Goal: Navigation & Orientation: Understand site structure

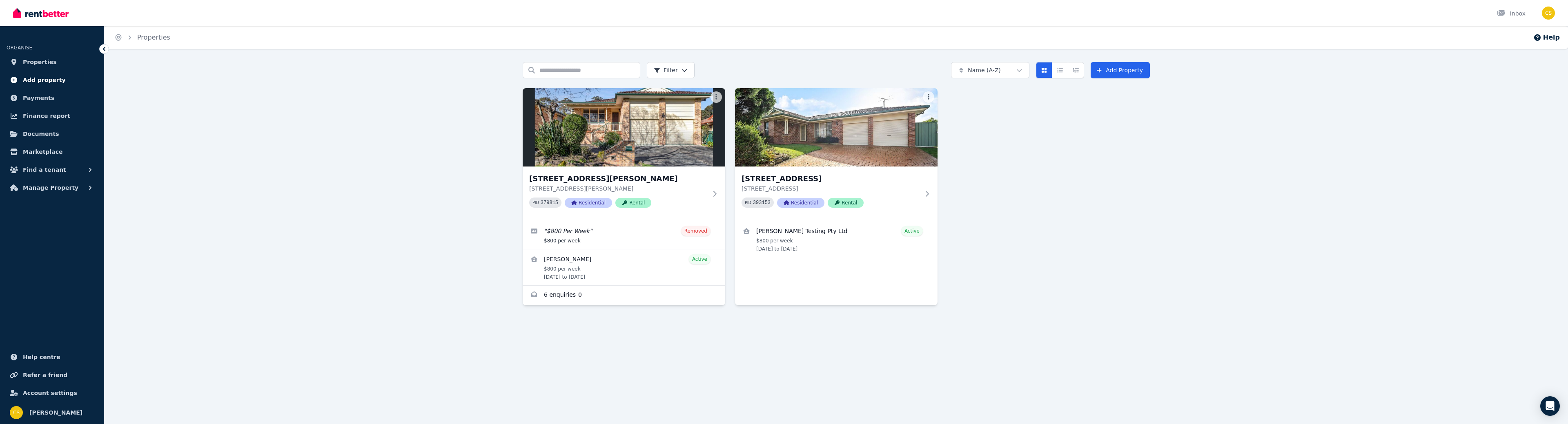
click at [42, 80] on span "Add property" at bounding box center [44, 80] width 43 height 10
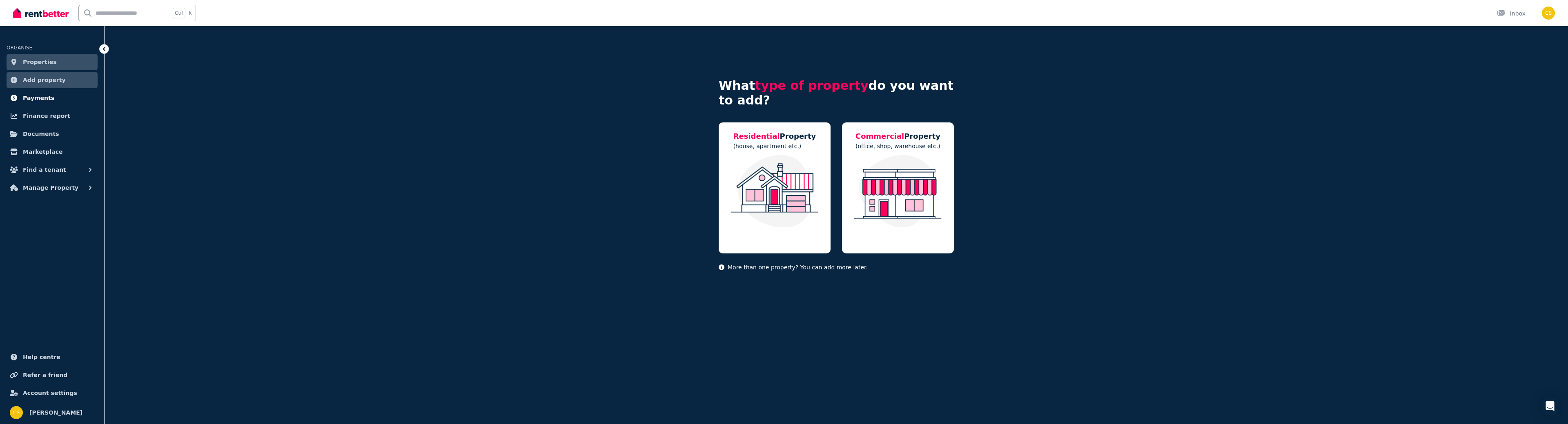
click at [36, 93] on link "Payments" at bounding box center [51, 98] width 91 height 16
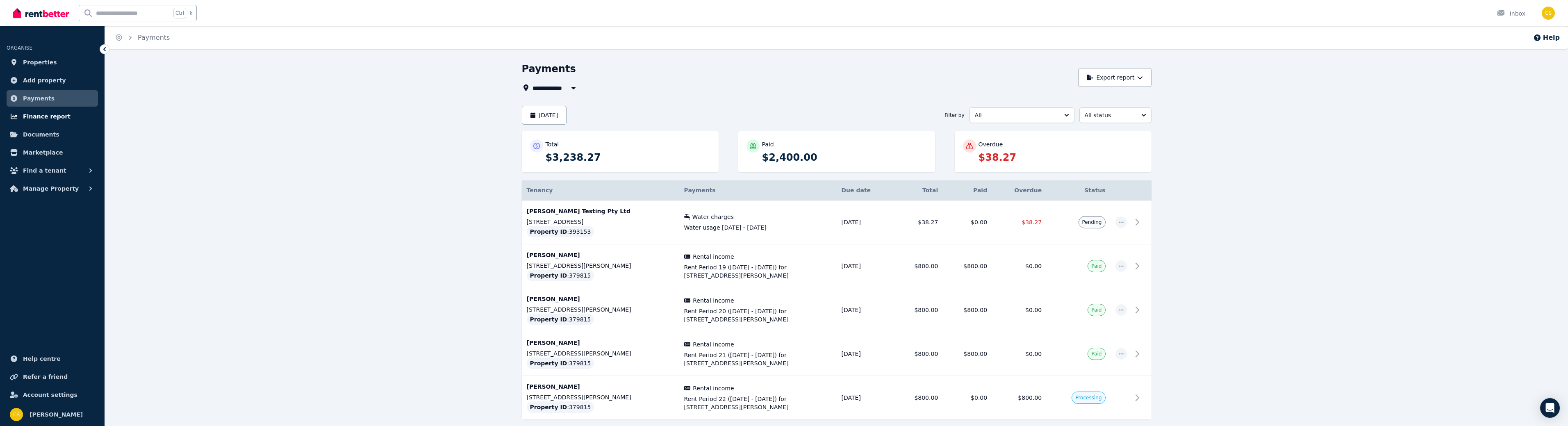
click at [38, 115] on span "Finance report" at bounding box center [47, 116] width 48 height 10
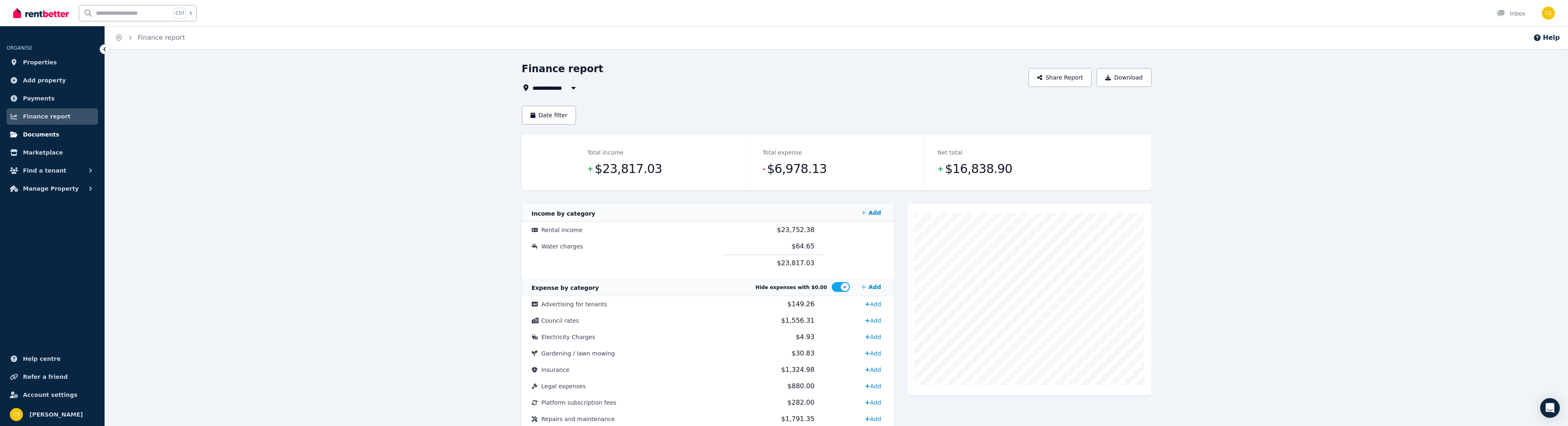
click at [30, 136] on span "Documents" at bounding box center [41, 134] width 36 height 10
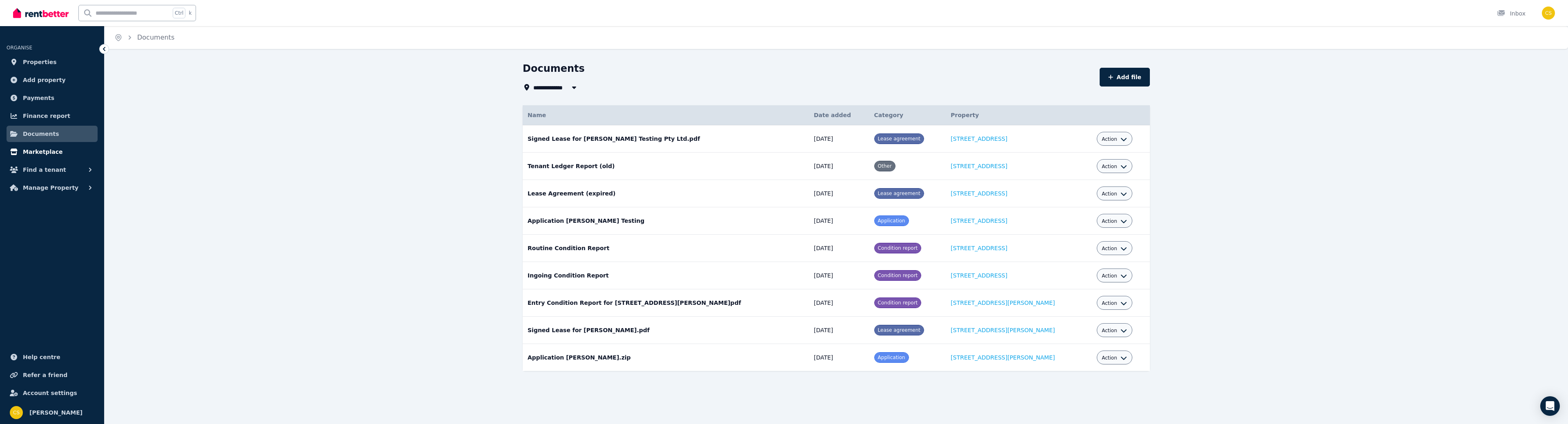
click at [48, 153] on span "Marketplace" at bounding box center [42, 151] width 40 height 10
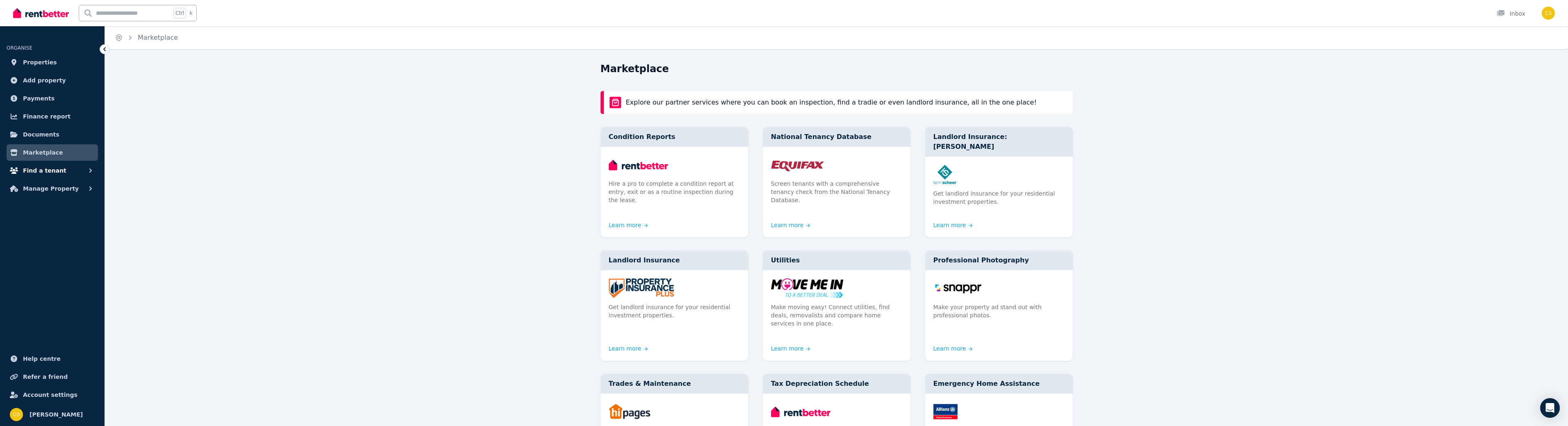
click at [45, 173] on span "Find a tenant" at bounding box center [44, 170] width 43 height 10
click at [38, 252] on span "Manage Property" at bounding box center [51, 256] width 56 height 10
